Goal: Book appointment/travel/reservation

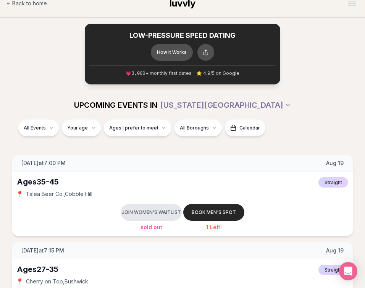
scroll to position [11, 0]
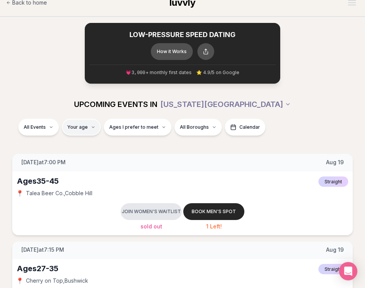
type input "**"
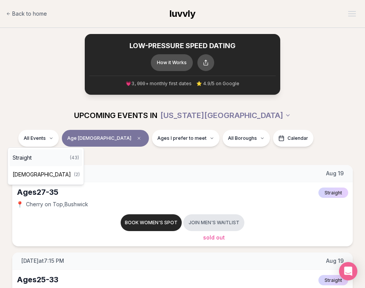
click at [45, 155] on div "Straight ( 43 )" at bounding box center [46, 157] width 73 height 17
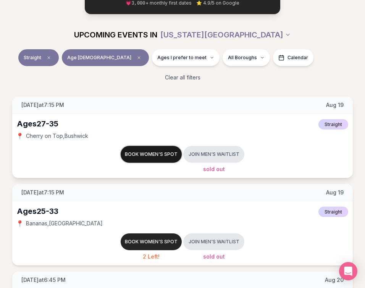
scroll to position [80, 0]
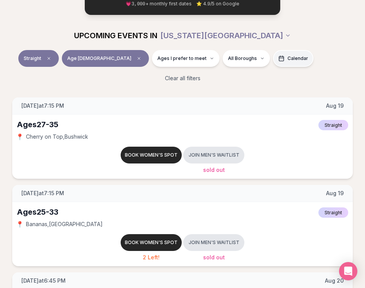
click at [287, 57] on span "Calendar" at bounding box center [297, 58] width 21 height 6
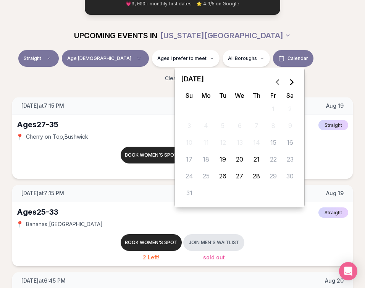
click at [287, 57] on span "Calendar" at bounding box center [297, 58] width 21 height 6
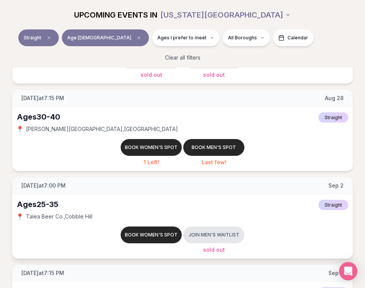
scroll to position [964, 0]
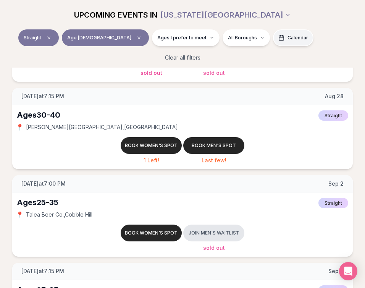
click at [273, 40] on button "Calendar" at bounding box center [293, 37] width 40 height 17
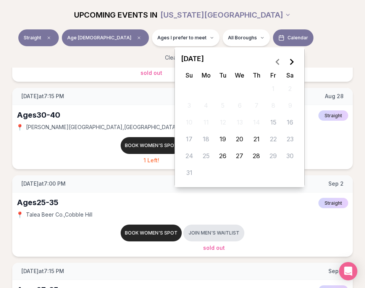
click at [256, 156] on button "28" at bounding box center [257, 156] width 14 height 14
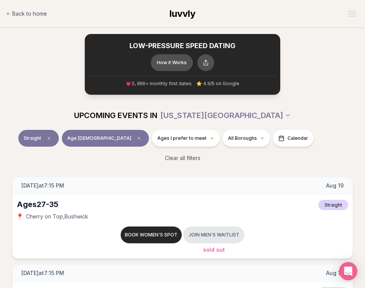
scroll to position [0, 0]
click at [273, 140] on button "Calendar" at bounding box center [293, 138] width 40 height 17
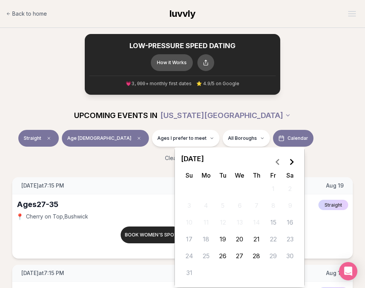
click at [255, 261] on button "28" at bounding box center [257, 256] width 14 height 14
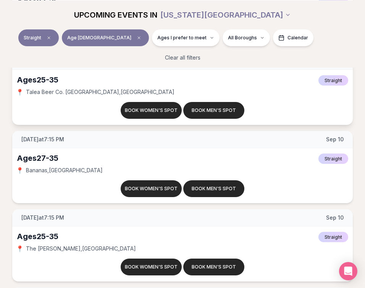
scroll to position [1896, 0]
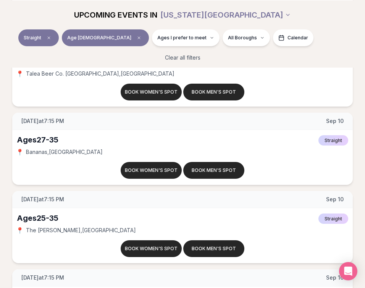
click at [201, 29] on div "UPCOMING EVENTS IN [US_STATE][GEOGRAPHIC_DATA]" at bounding box center [182, 14] width 365 height 29
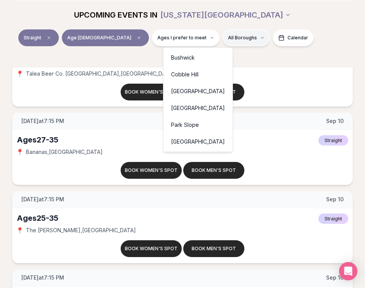
click at [203, 33] on html "Back to home luvvly LOW-PRESSURE SPEED DATING How it Works 💗 3,000 + monthly fi…" at bounding box center [182, 33] width 365 height 3858
click at [263, 53] on html "Back to home luvvly LOW-PRESSURE SPEED DATING How it Works 💗 3,000 + monthly fi…" at bounding box center [182, 33] width 365 height 3858
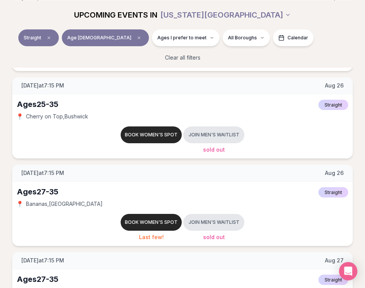
scroll to position [710, 0]
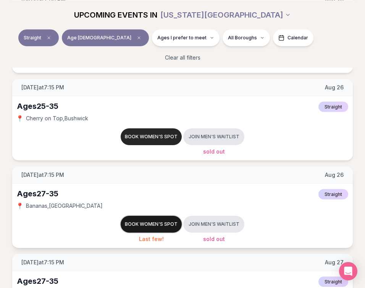
click at [142, 224] on button "Book women's spot" at bounding box center [151, 224] width 61 height 17
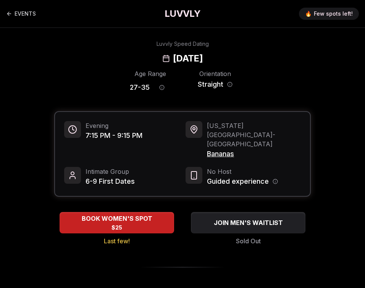
click at [225, 148] on span "Bananas" at bounding box center [254, 153] width 94 height 11
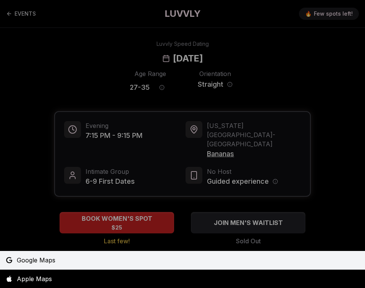
click at [46, 258] on span "Google Maps" at bounding box center [36, 259] width 39 height 9
